Goal: Task Accomplishment & Management: Use online tool/utility

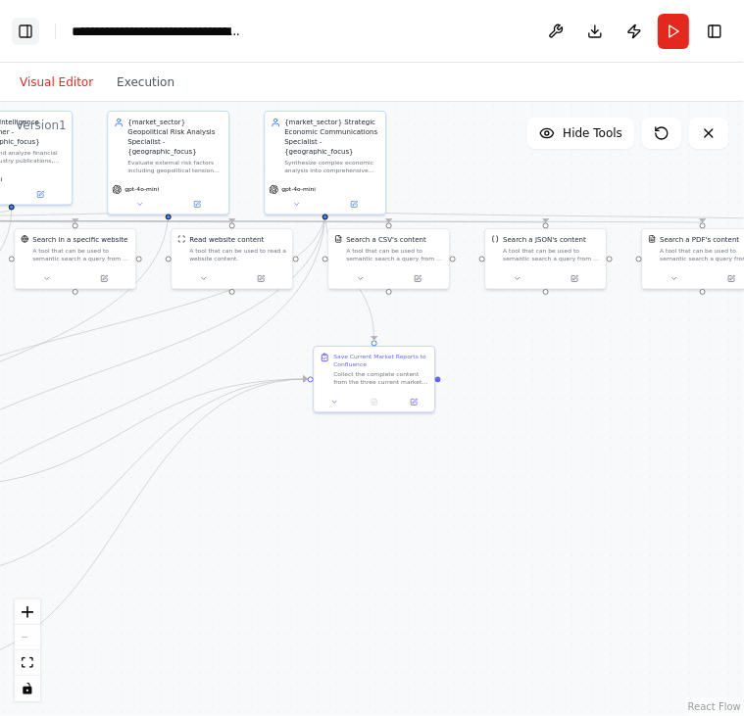
click at [24, 42] on button "Toggle Left Sidebar" at bounding box center [25, 31] width 27 height 27
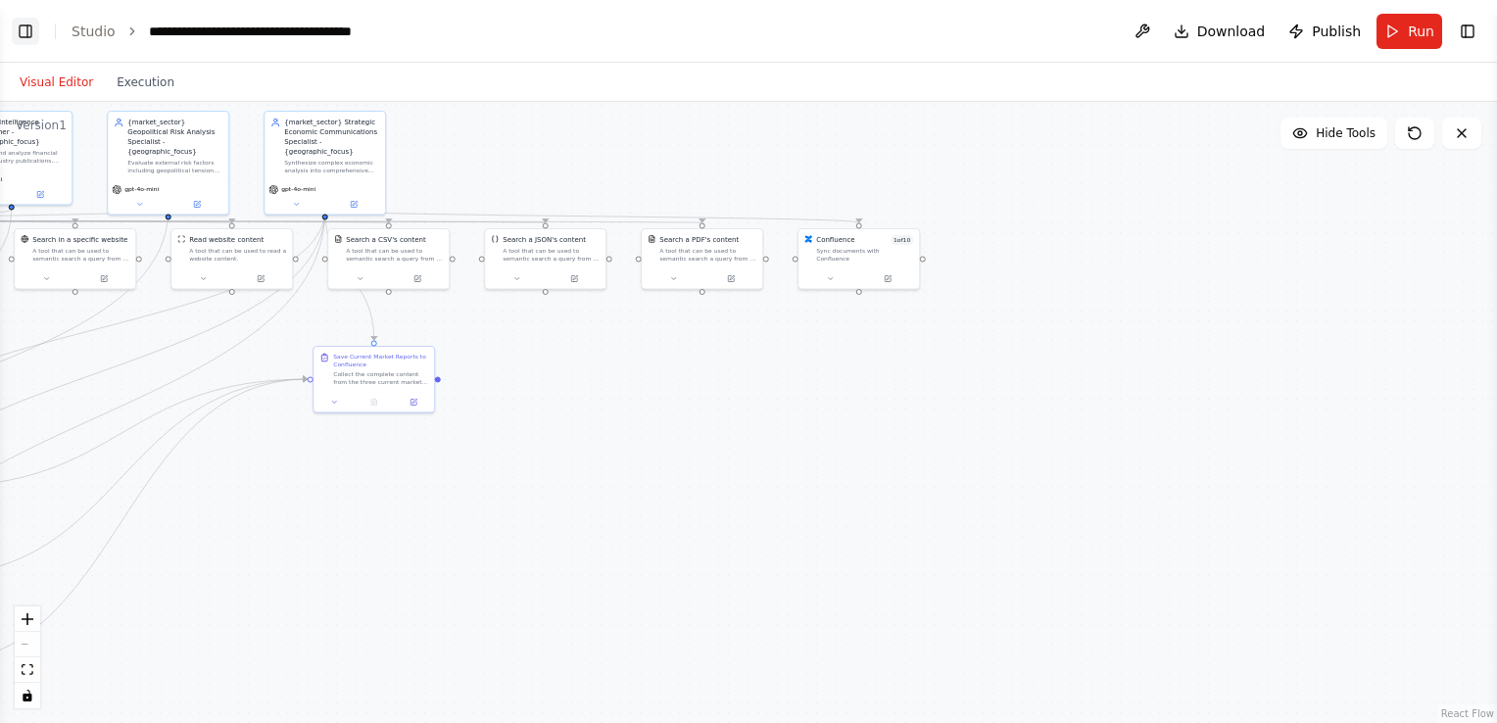
click at [24, 27] on button "Toggle Left Sidebar" at bounding box center [25, 31] width 27 height 27
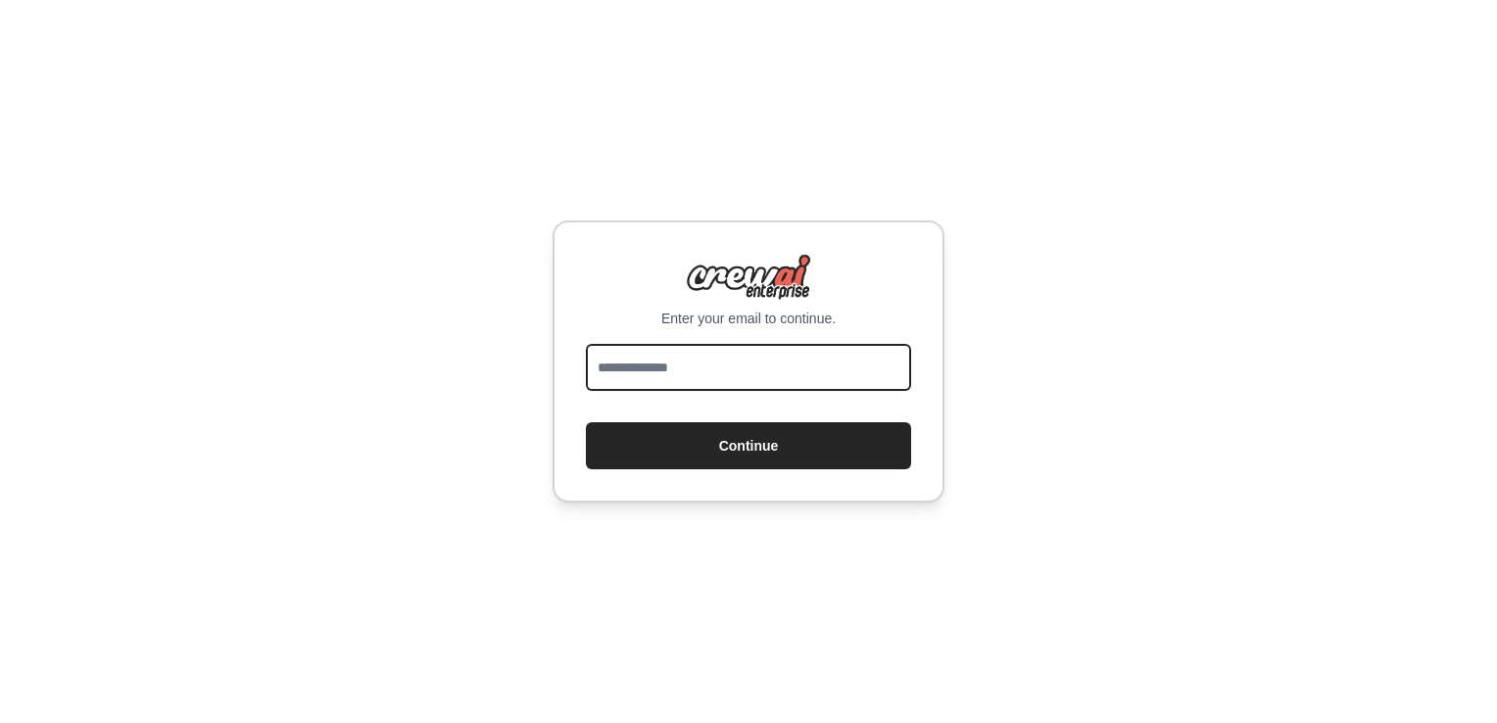
click at [656, 378] on input "email" at bounding box center [748, 367] width 325 height 47
type input "**********"
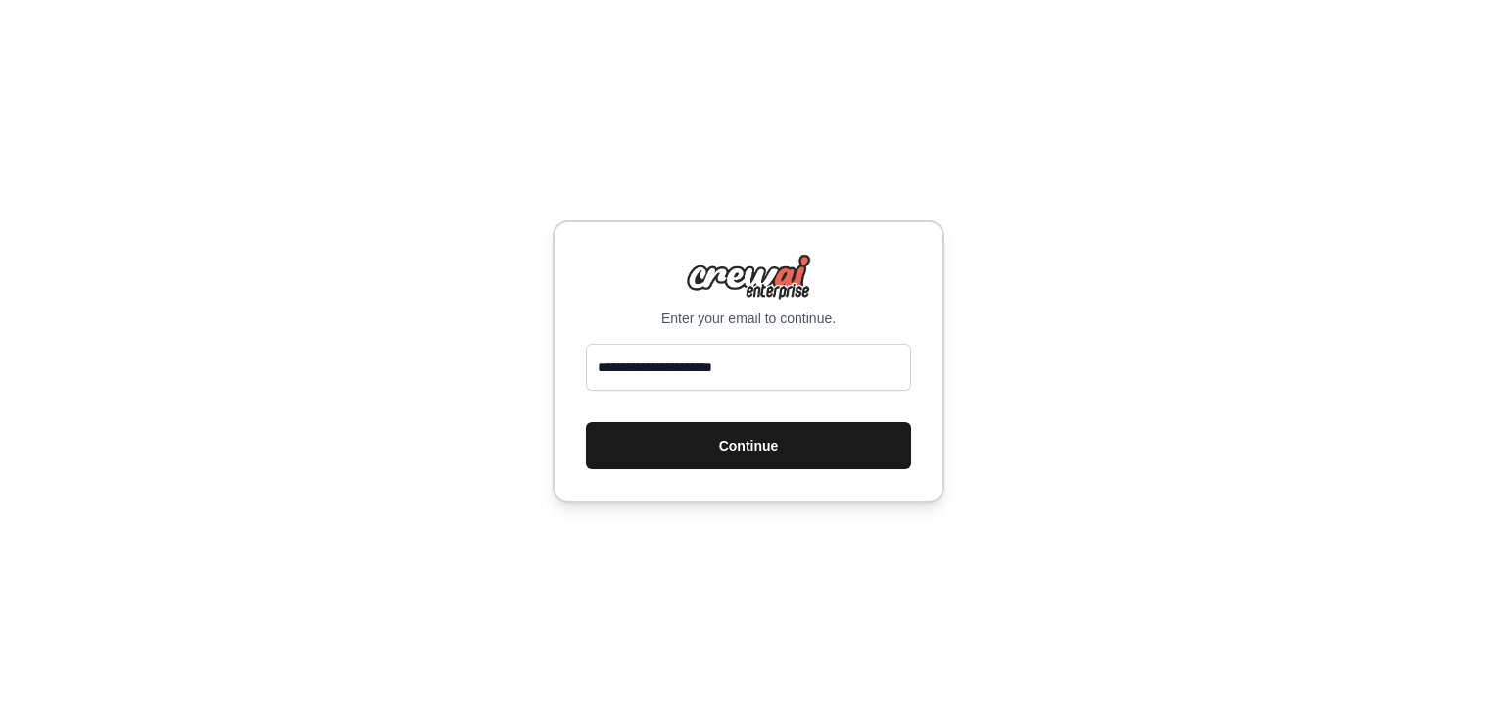
click at [720, 457] on button "Continue" at bounding box center [748, 445] width 325 height 47
click at [736, 431] on button "Continue" at bounding box center [748, 445] width 325 height 47
click at [758, 448] on button "Continue" at bounding box center [748, 445] width 325 height 47
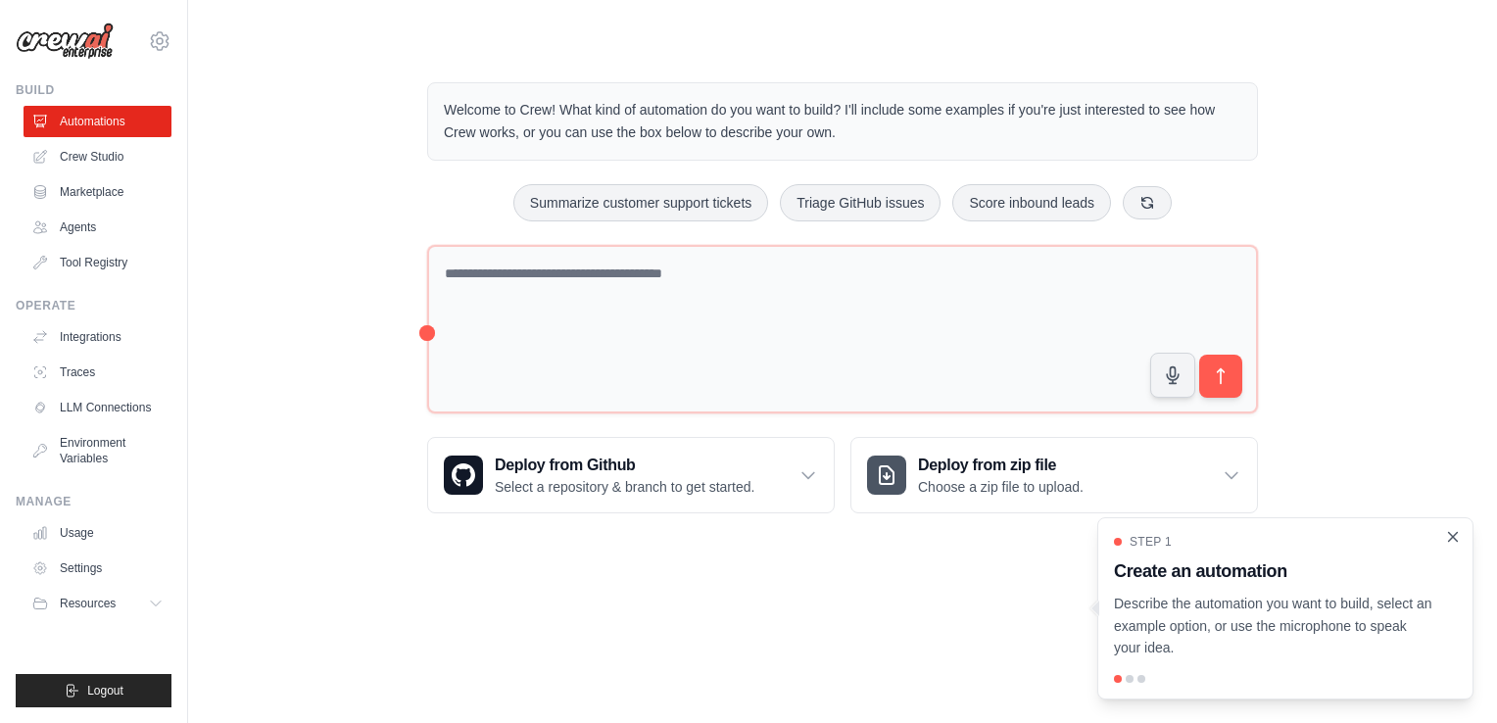
click at [1457, 536] on icon "Close walkthrough" at bounding box center [1453, 537] width 18 height 18
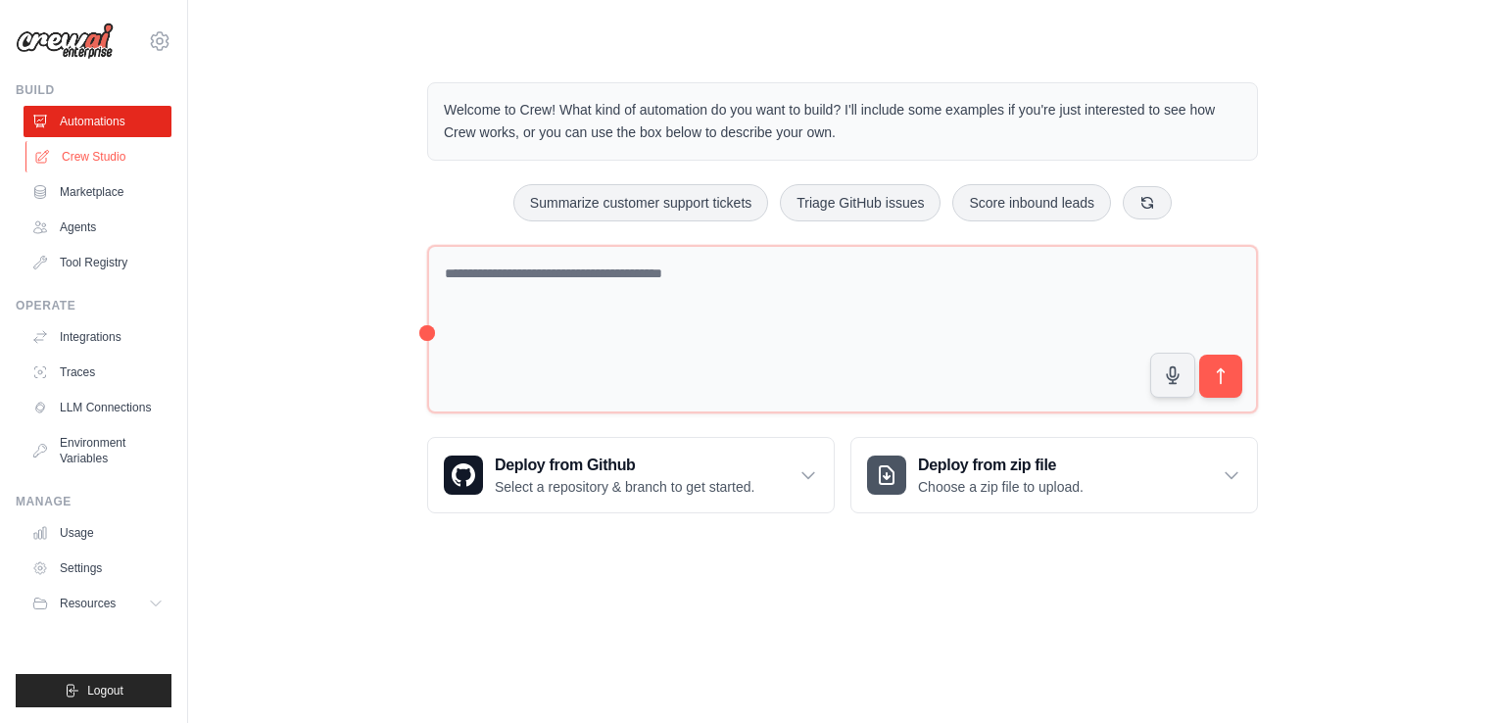
click at [122, 165] on link "Crew Studio" at bounding box center [99, 156] width 148 height 31
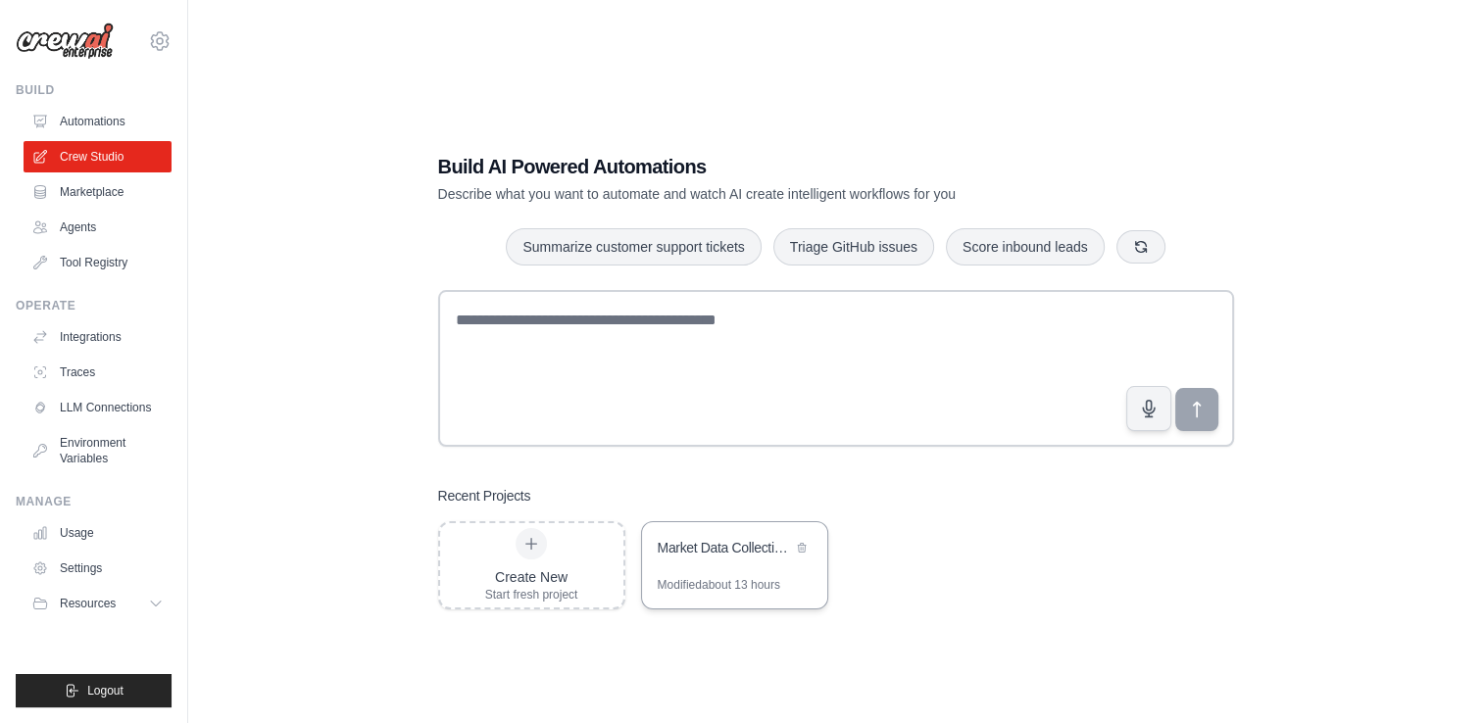
click at [740, 567] on div "Market Data Collection & Current Analysis" at bounding box center [734, 549] width 185 height 55
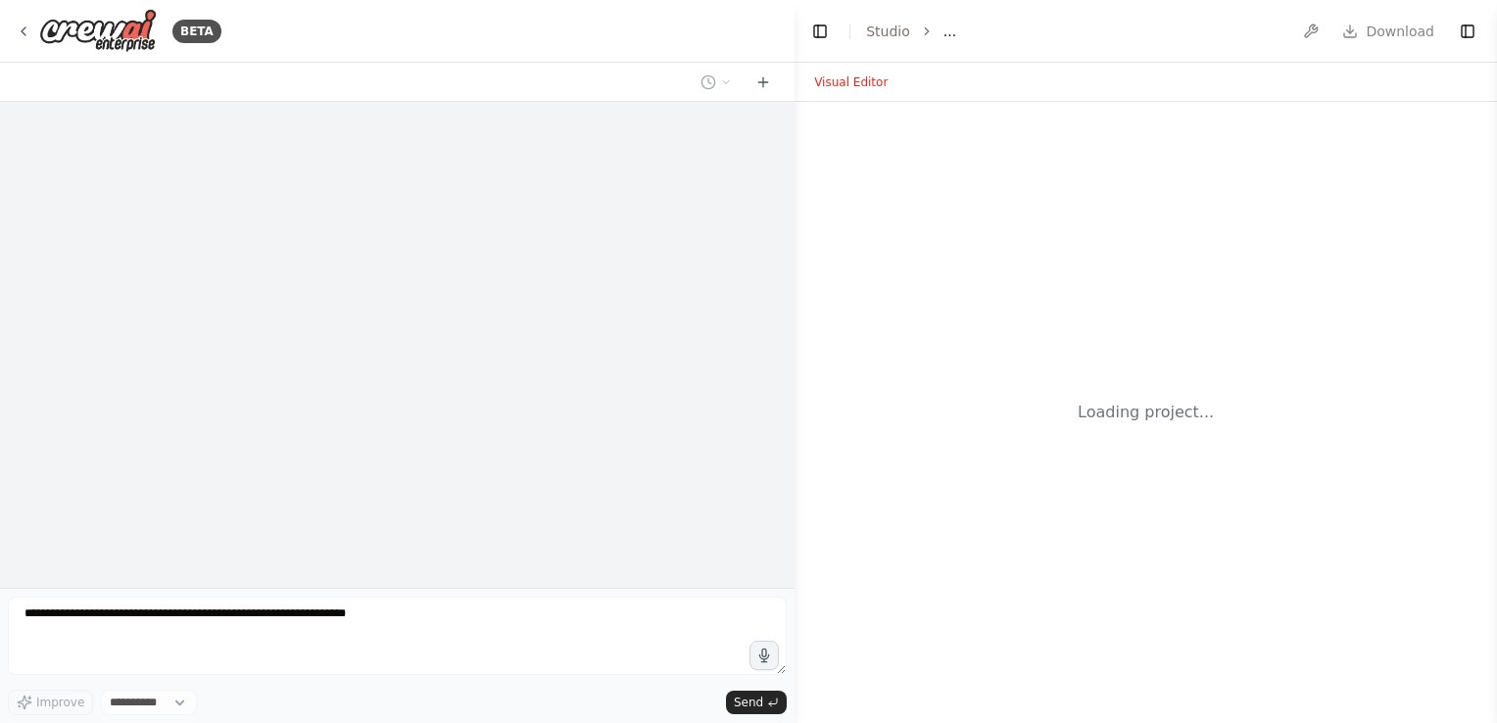
select select "****"
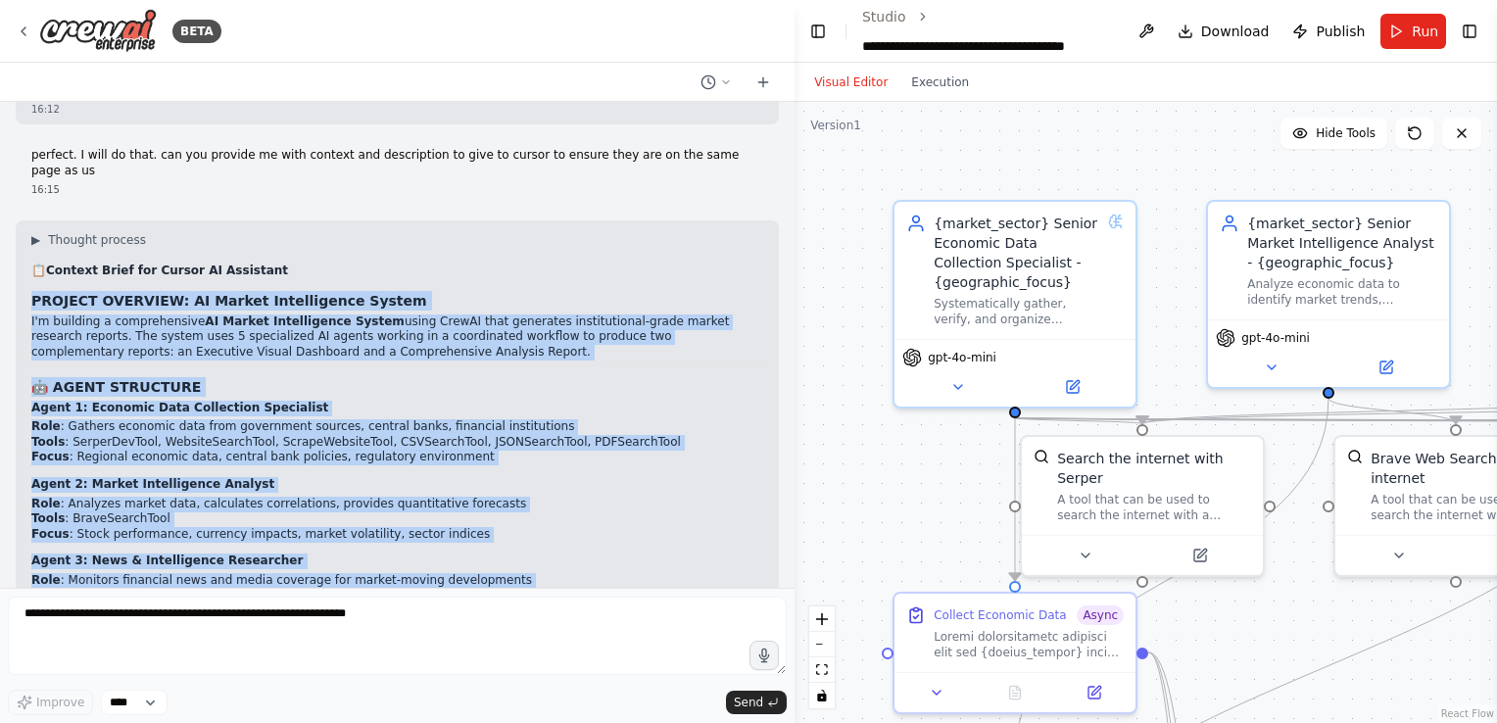
scroll to position [59789, 0]
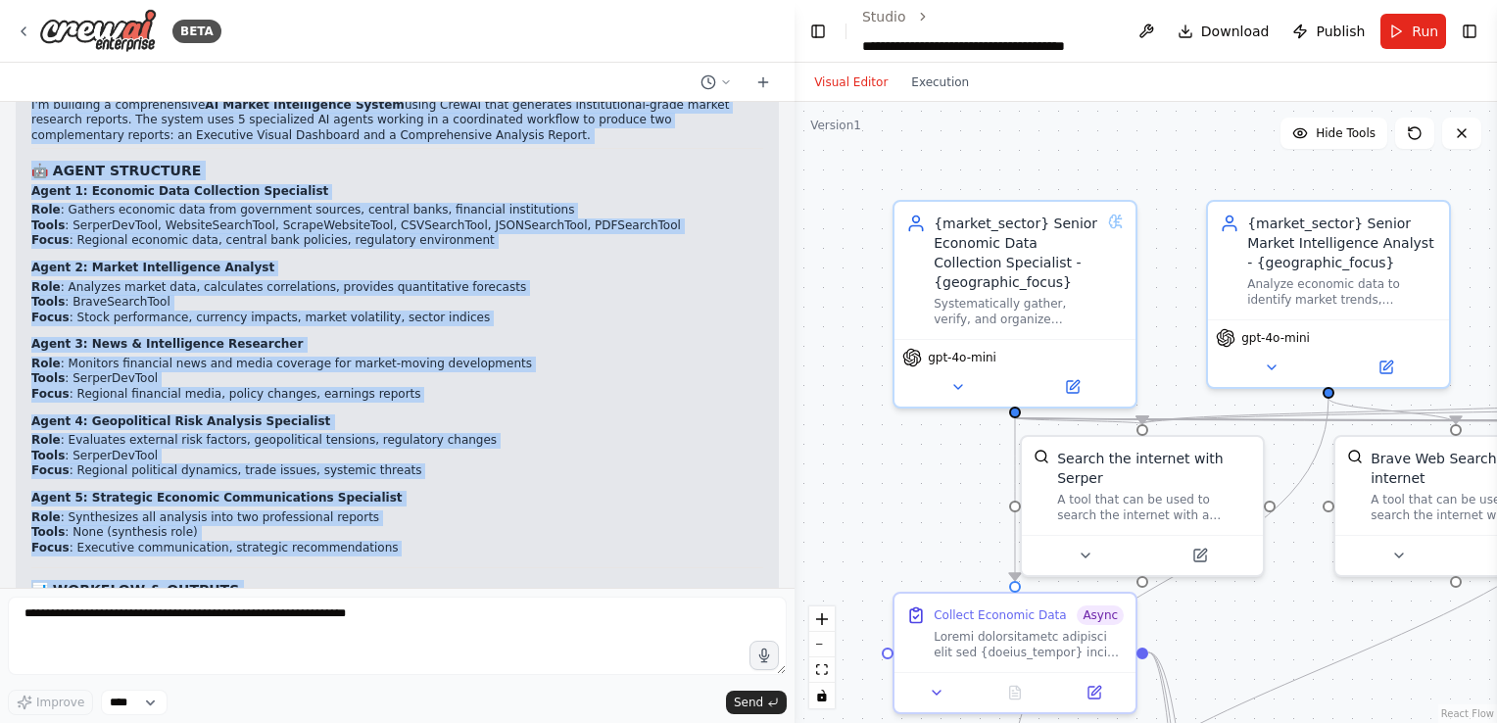
drag, startPoint x: 29, startPoint y: 304, endPoint x: 260, endPoint y: 567, distance: 350.0
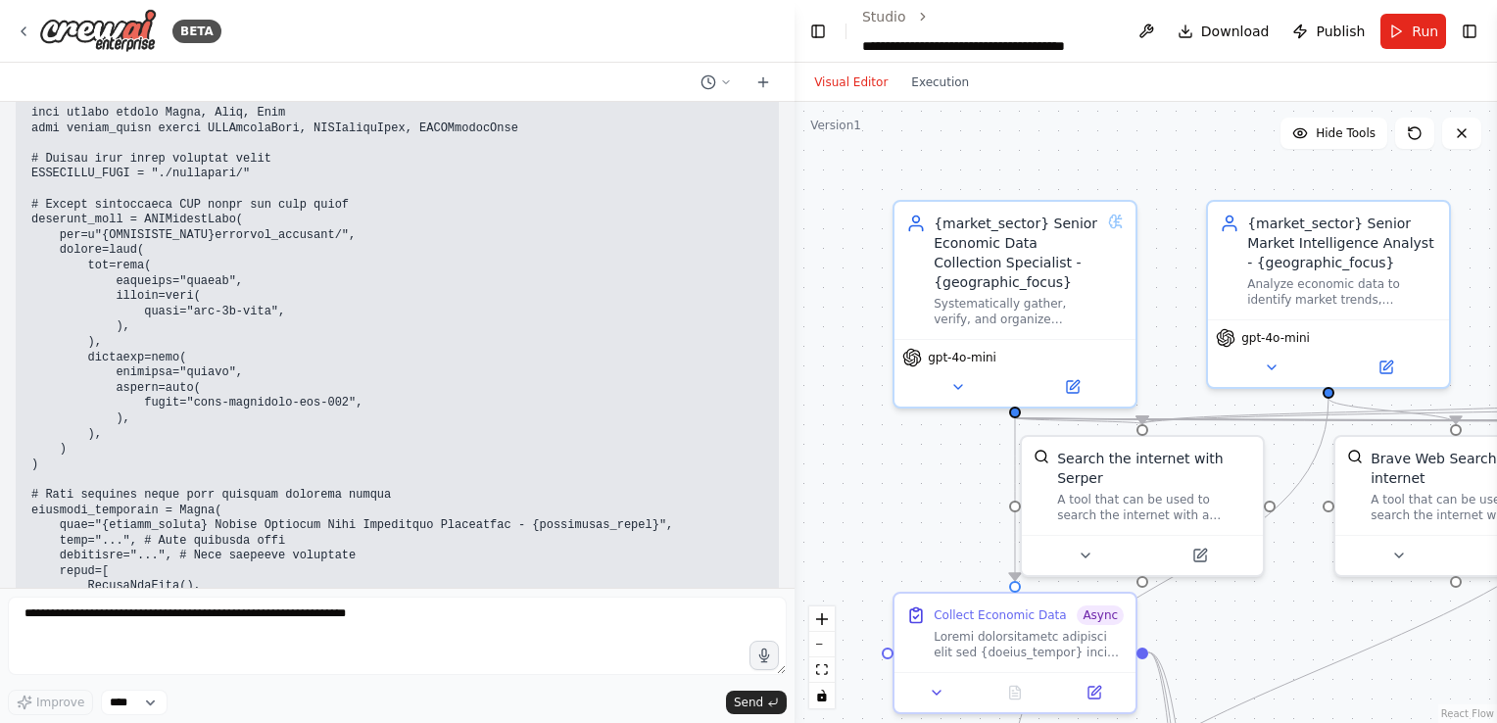
scroll to position [58174, 0]
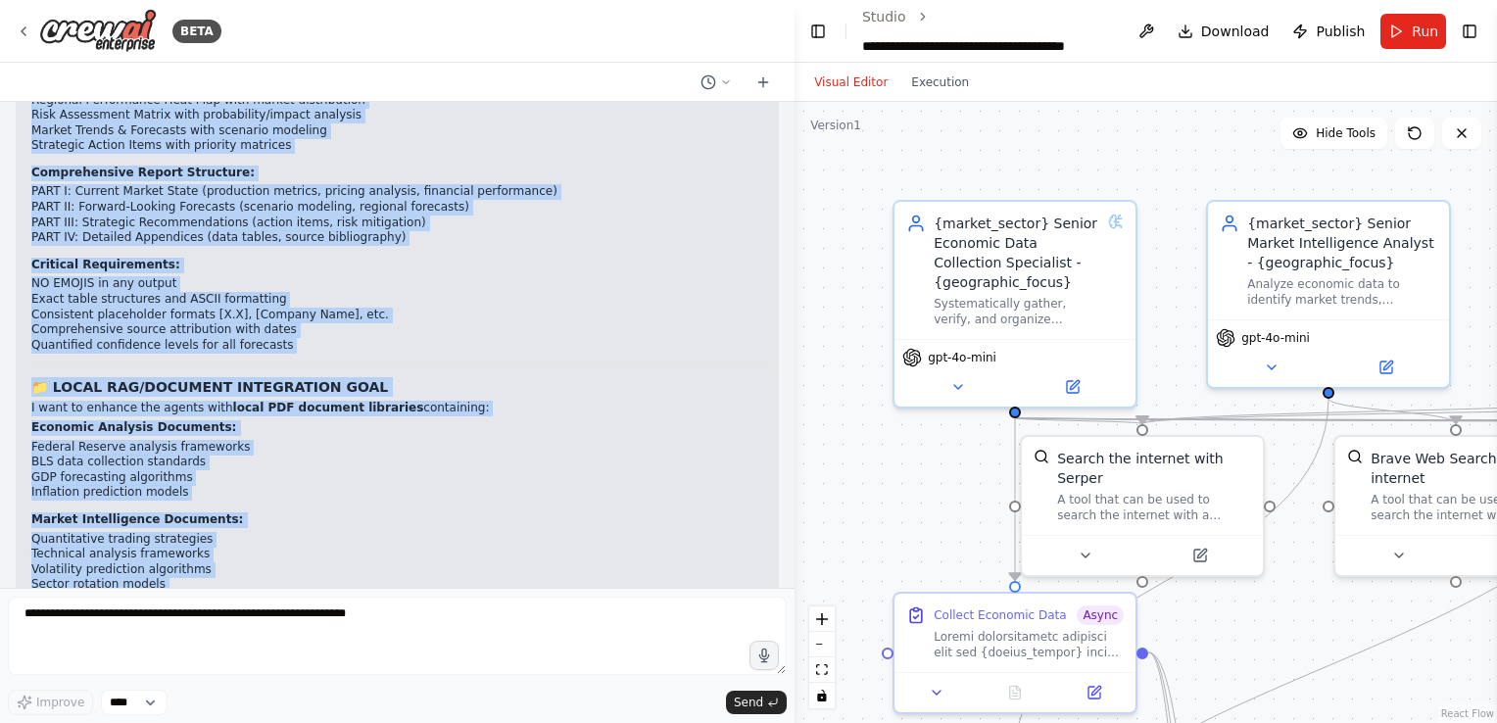
scroll to position [60654, 0]
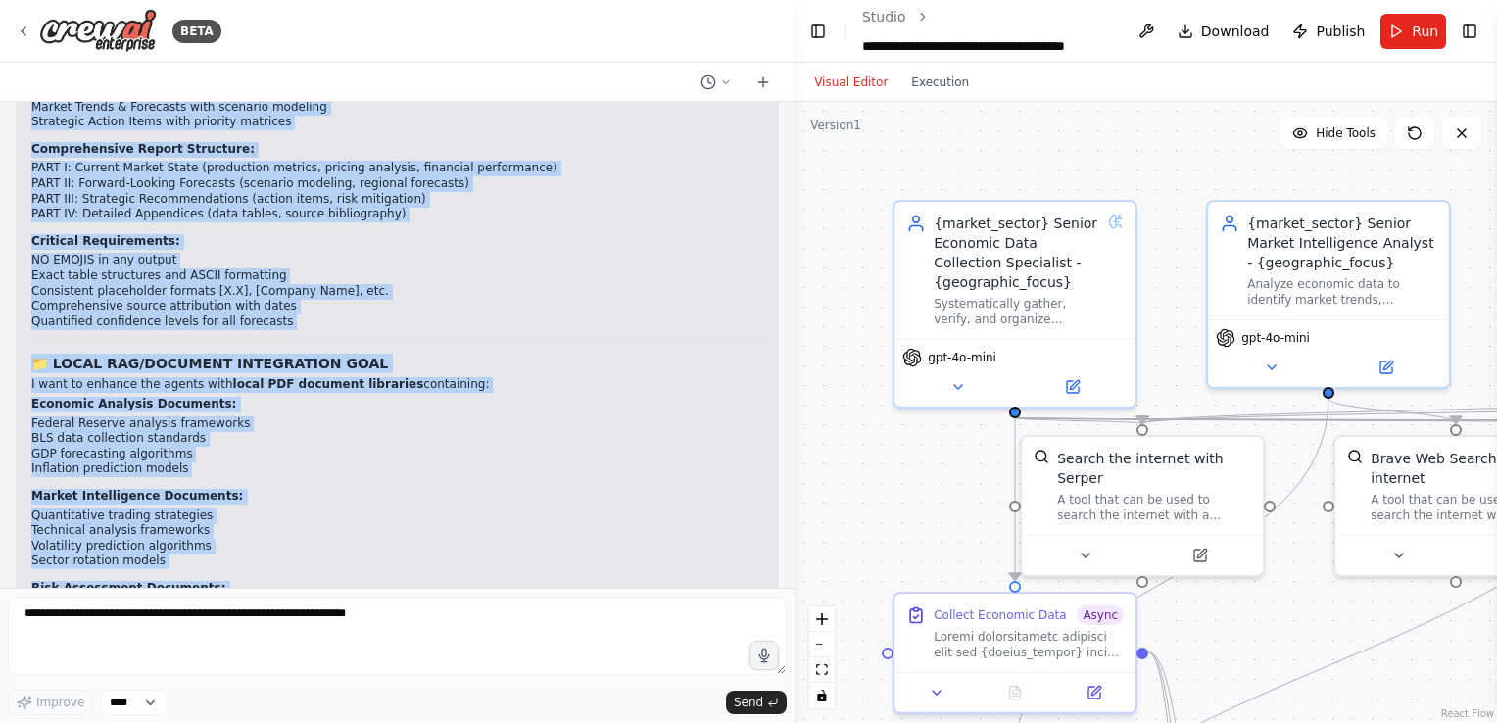
drag, startPoint x: 24, startPoint y: 384, endPoint x: 432, endPoint y: 382, distance: 408.6
click at [432, 382] on div "▶ Thought process 📋 Context Brief for Cursor AI Assistant PROJECT OVERVIEW: AI …" at bounding box center [397, 457] width 763 height 2635
copy div "LOREMIP DOLORSIT: AM Consec Adipiscingel Seddoe T'i utlabore e doloremagnaal EN…"
